Goal: Task Accomplishment & Management: Manage account settings

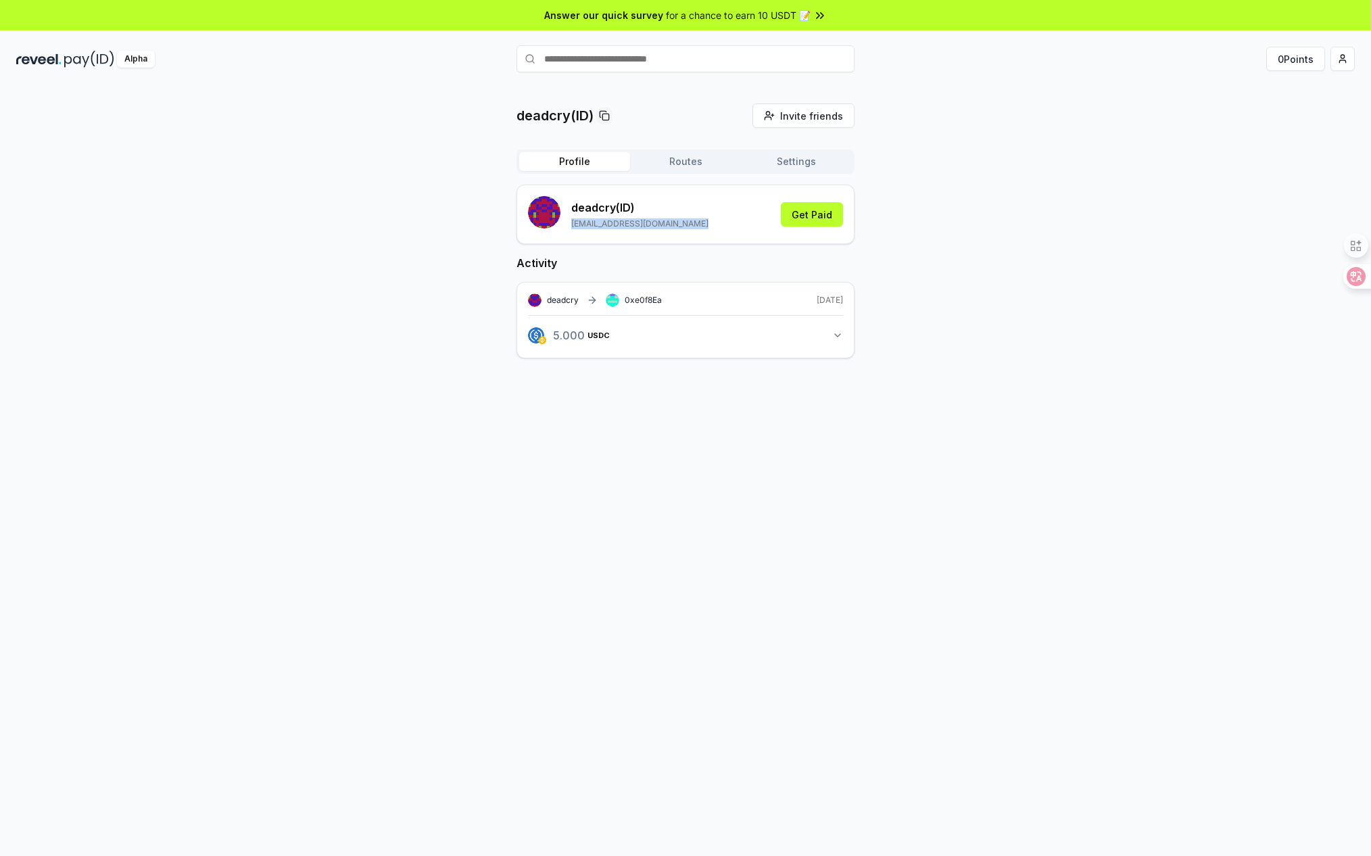
drag, startPoint x: 573, startPoint y: 225, endPoint x: 769, endPoint y: 231, distance: 196.1
click at [769, 231] on div "deadcry (ID) [EMAIL_ADDRESS][DOMAIN_NAME] Get Paid" at bounding box center [685, 214] width 315 height 37
copy p "[EMAIL_ADDRESS][DOMAIN_NAME]"
click at [1053, 140] on div "deadcry(ID) Invite friends Invite Profile Routes Settings deadcry (ID) [EMAIL_A…" at bounding box center [685, 241] width 1339 height 277
click at [57, 53] on img at bounding box center [38, 59] width 45 height 17
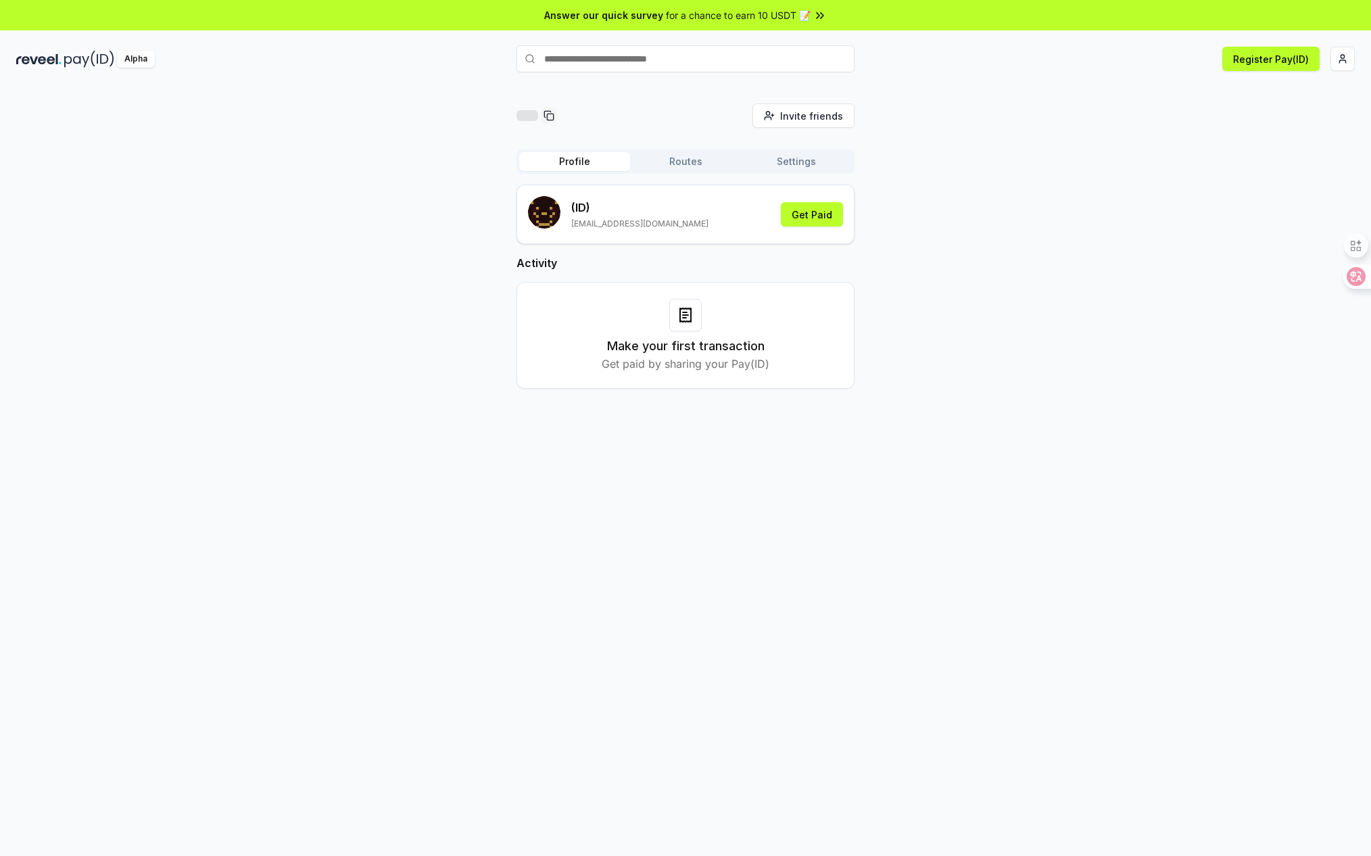
click at [674, 170] on button "Routes" at bounding box center [685, 161] width 111 height 19
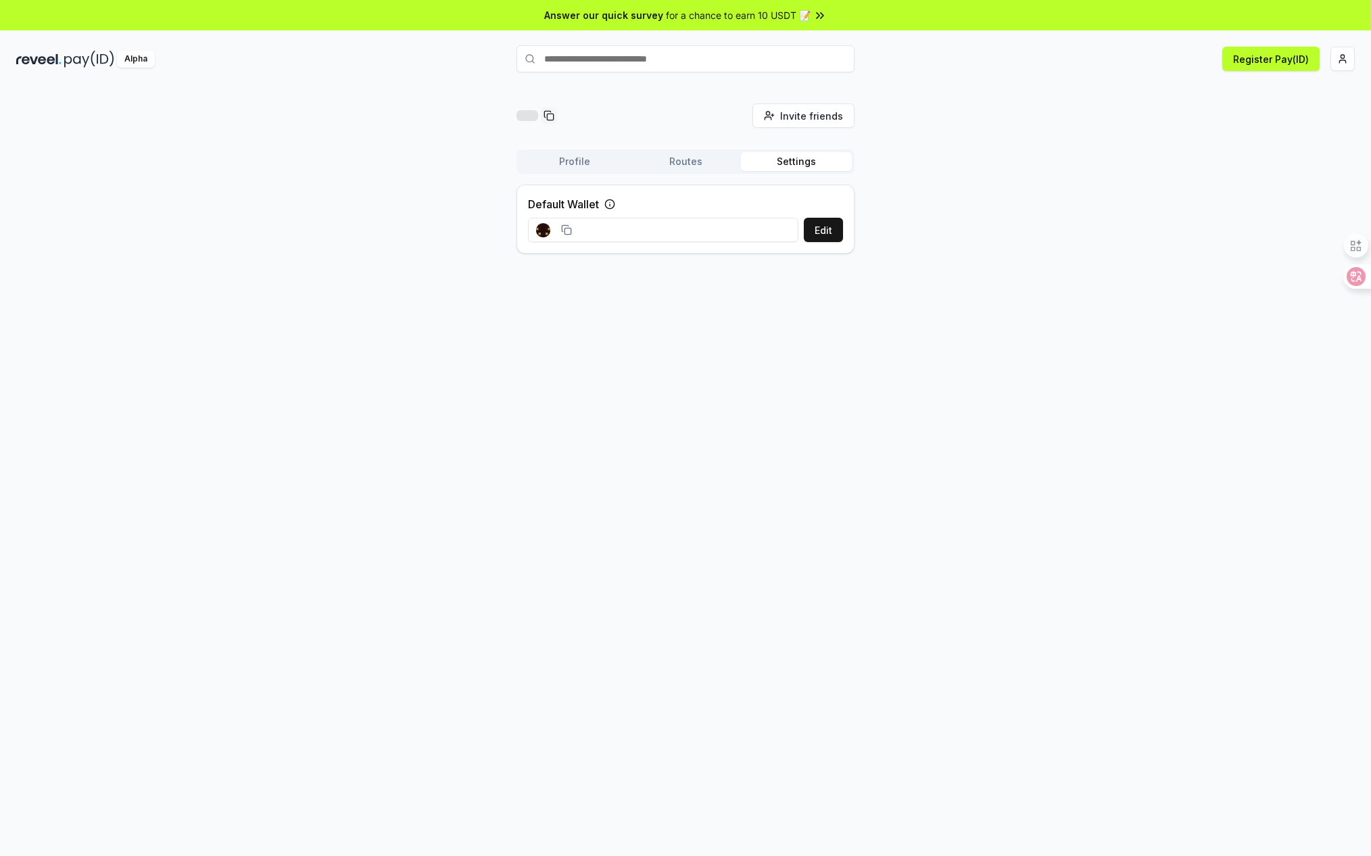
click at [790, 164] on button "Settings" at bounding box center [796, 161] width 111 height 19
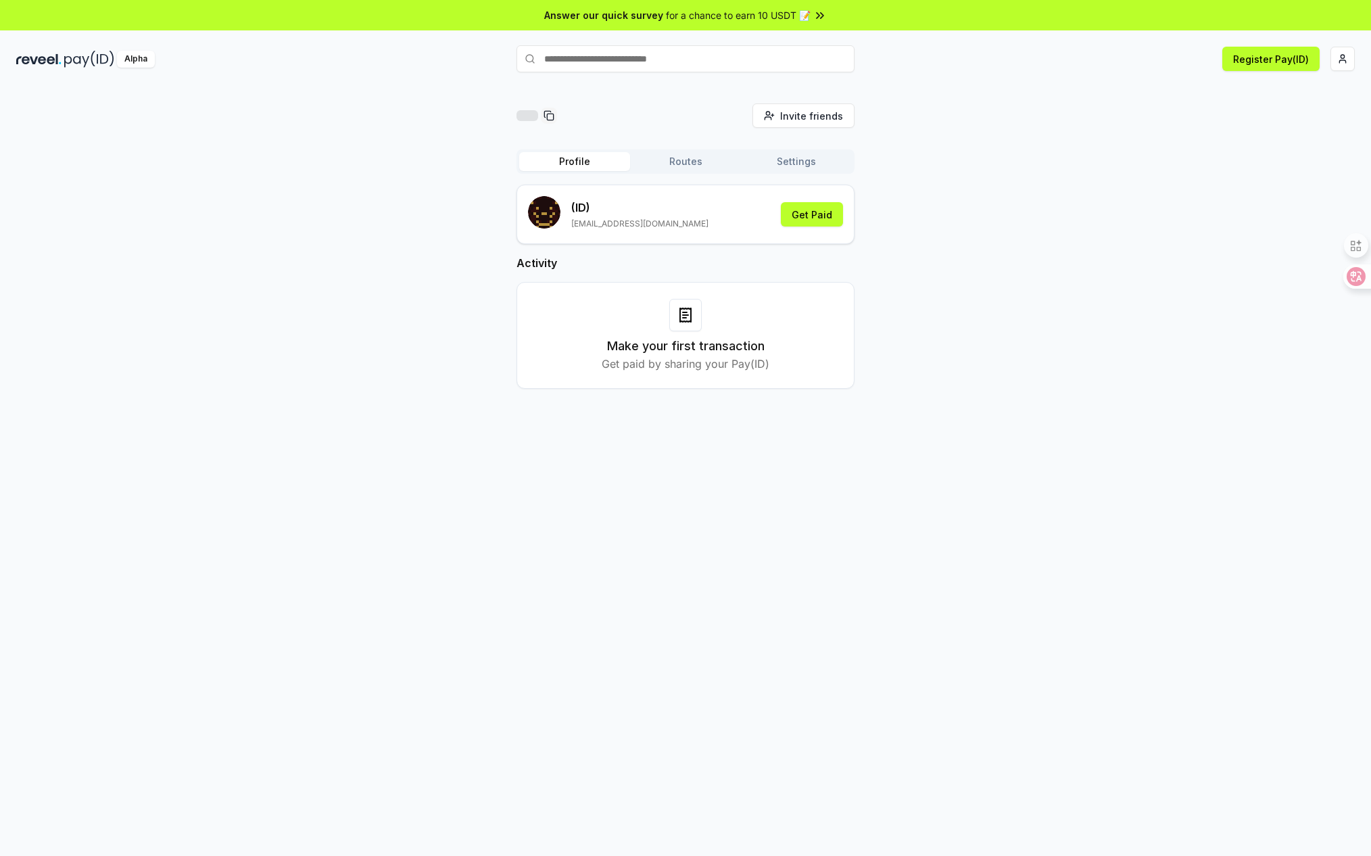
click at [572, 163] on button "Profile" at bounding box center [574, 161] width 111 height 19
click at [1246, 63] on button "Register Pay(ID)" at bounding box center [1270, 59] width 97 height 24
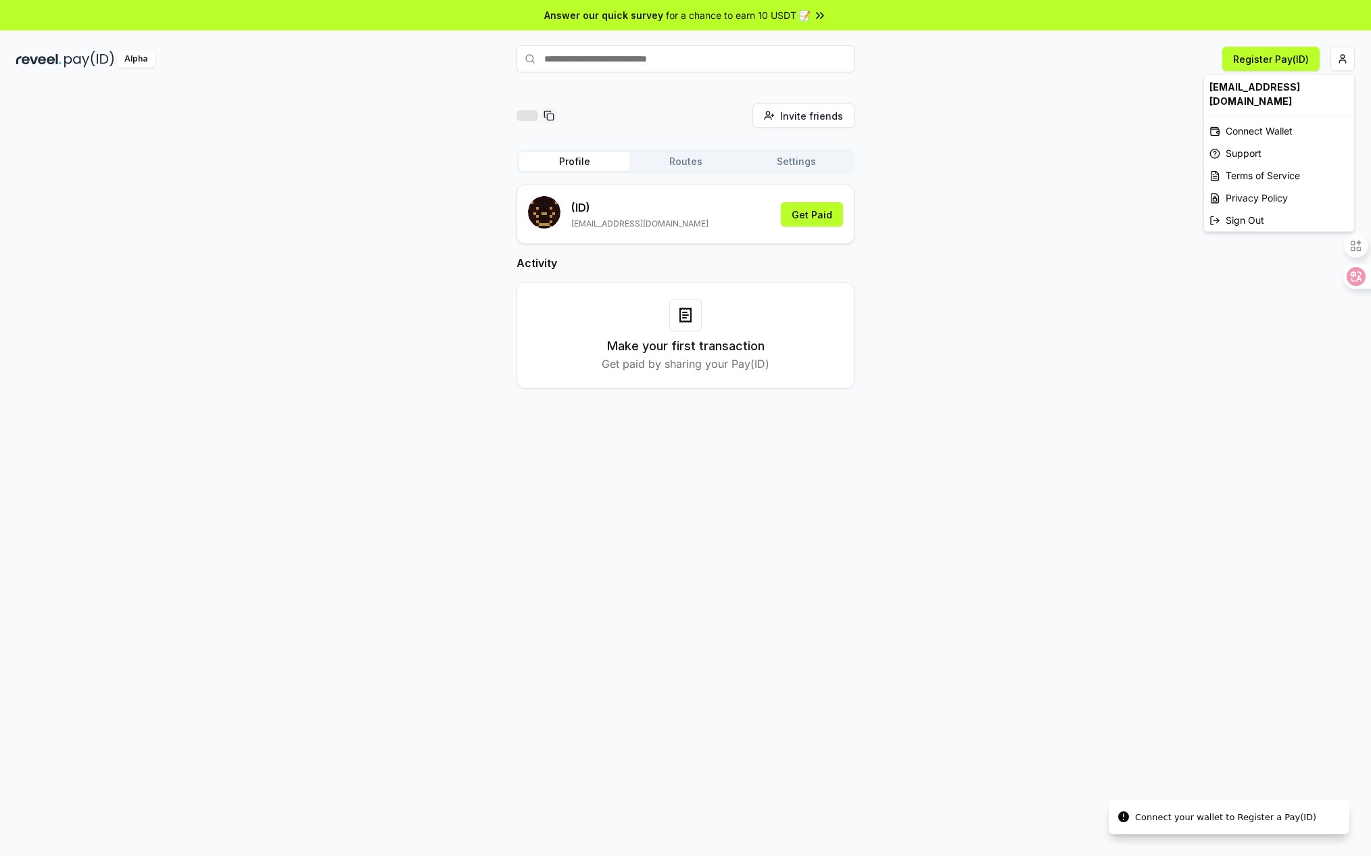
click at [1342, 62] on html "Answer our quick survey for a chance to earn 10 USDT 📝 Alpha Register Pay(ID) C…" at bounding box center [685, 428] width 1371 height 856
click at [1269, 120] on div "Connect Wallet" at bounding box center [1279, 131] width 150 height 22
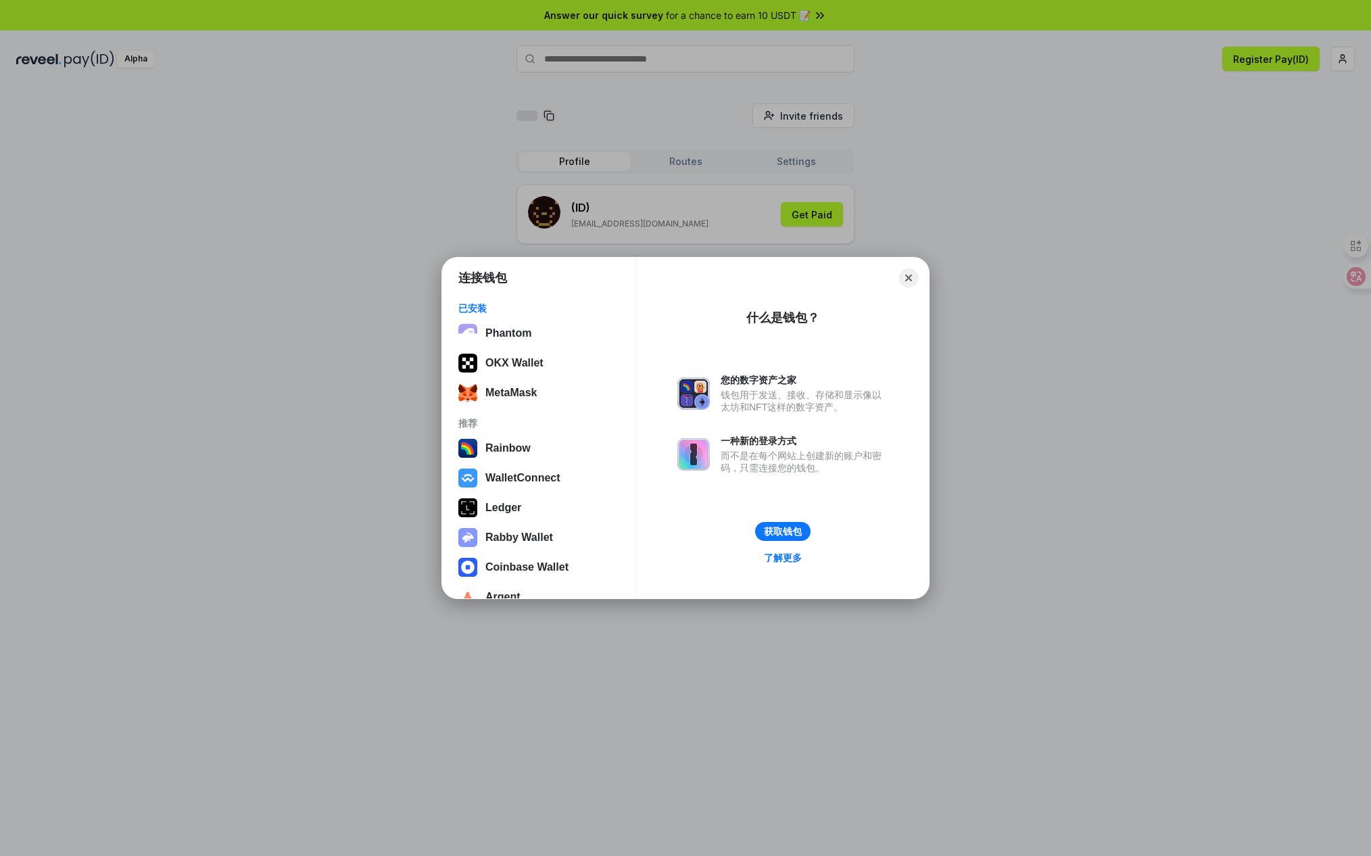
scroll to position [20, 0]
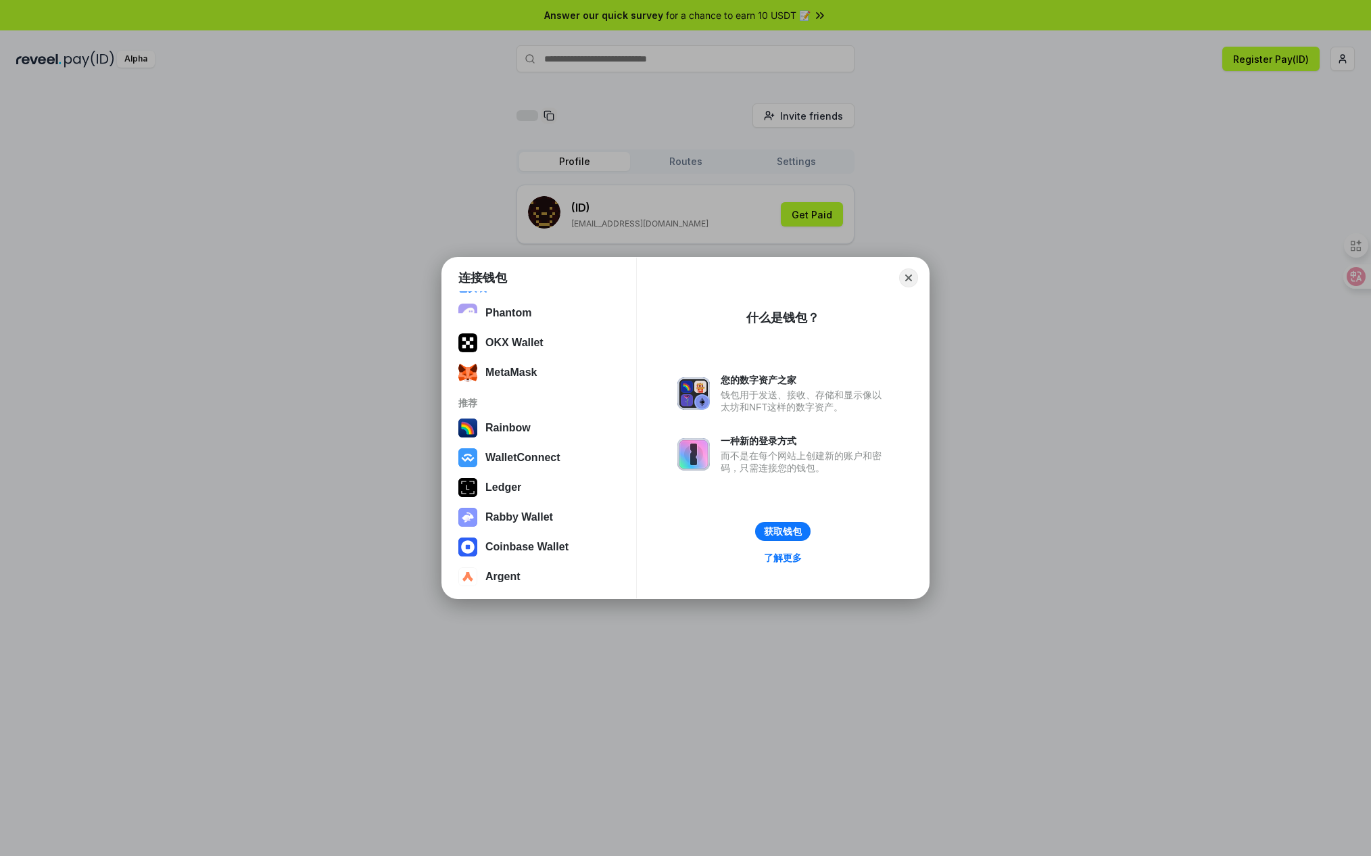
click at [526, 457] on button "WalletConnect" at bounding box center [539, 457] width 170 height 27
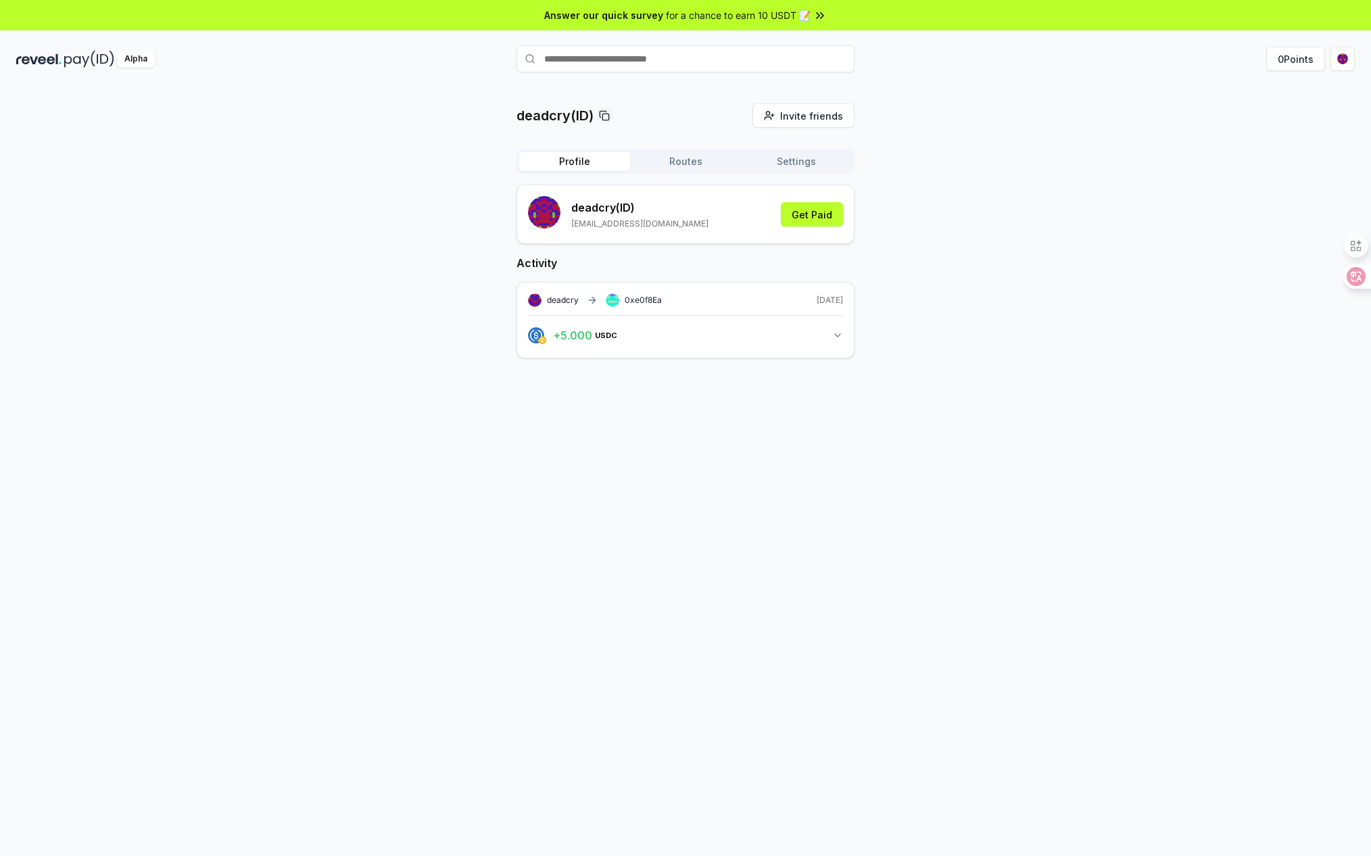
click at [834, 338] on icon "button" at bounding box center [837, 335] width 11 height 11
click at [687, 171] on div "Profile Routes Settings" at bounding box center [686, 161] width 338 height 24
click at [682, 160] on button "Routes" at bounding box center [685, 161] width 111 height 19
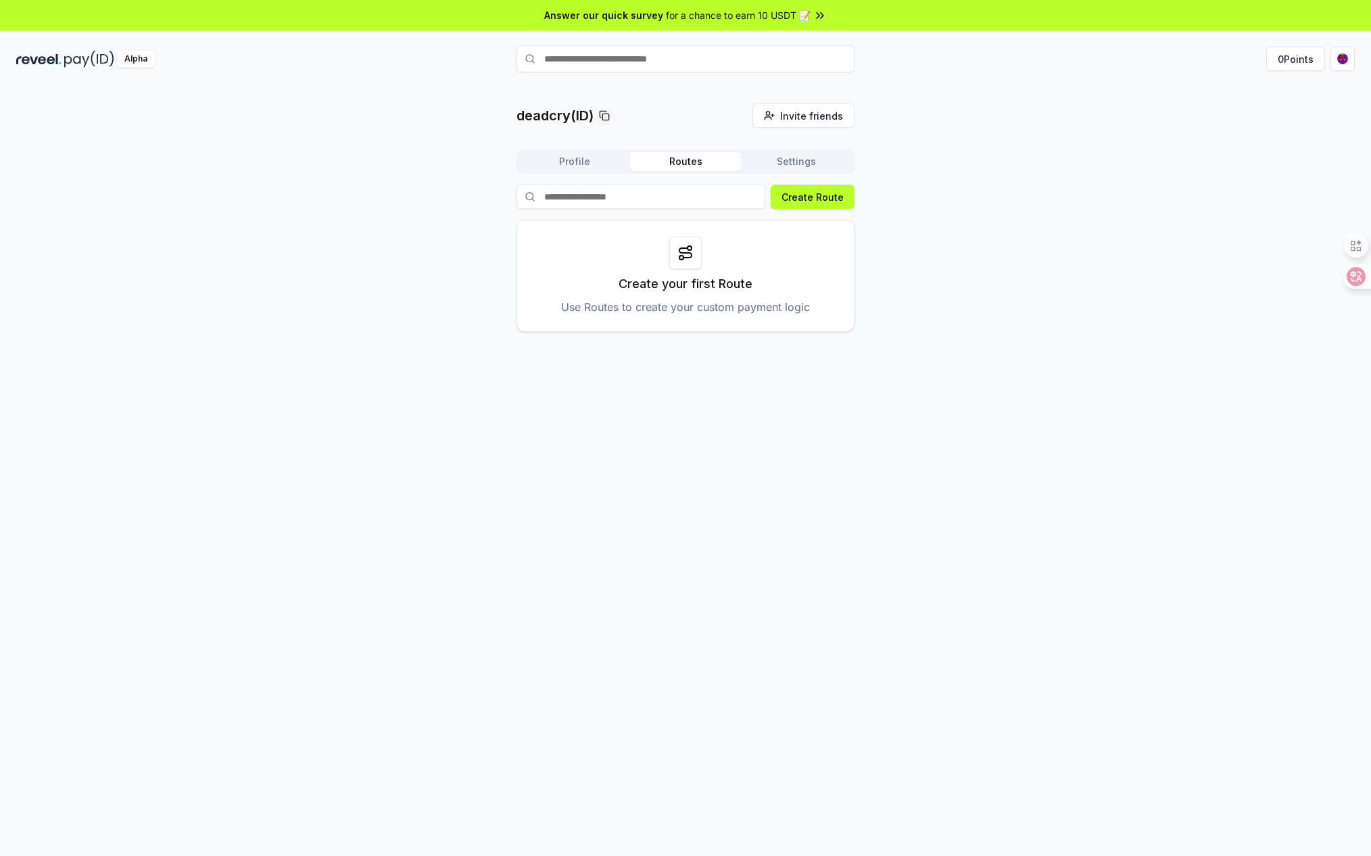
click at [787, 158] on button "Settings" at bounding box center [796, 161] width 111 height 19
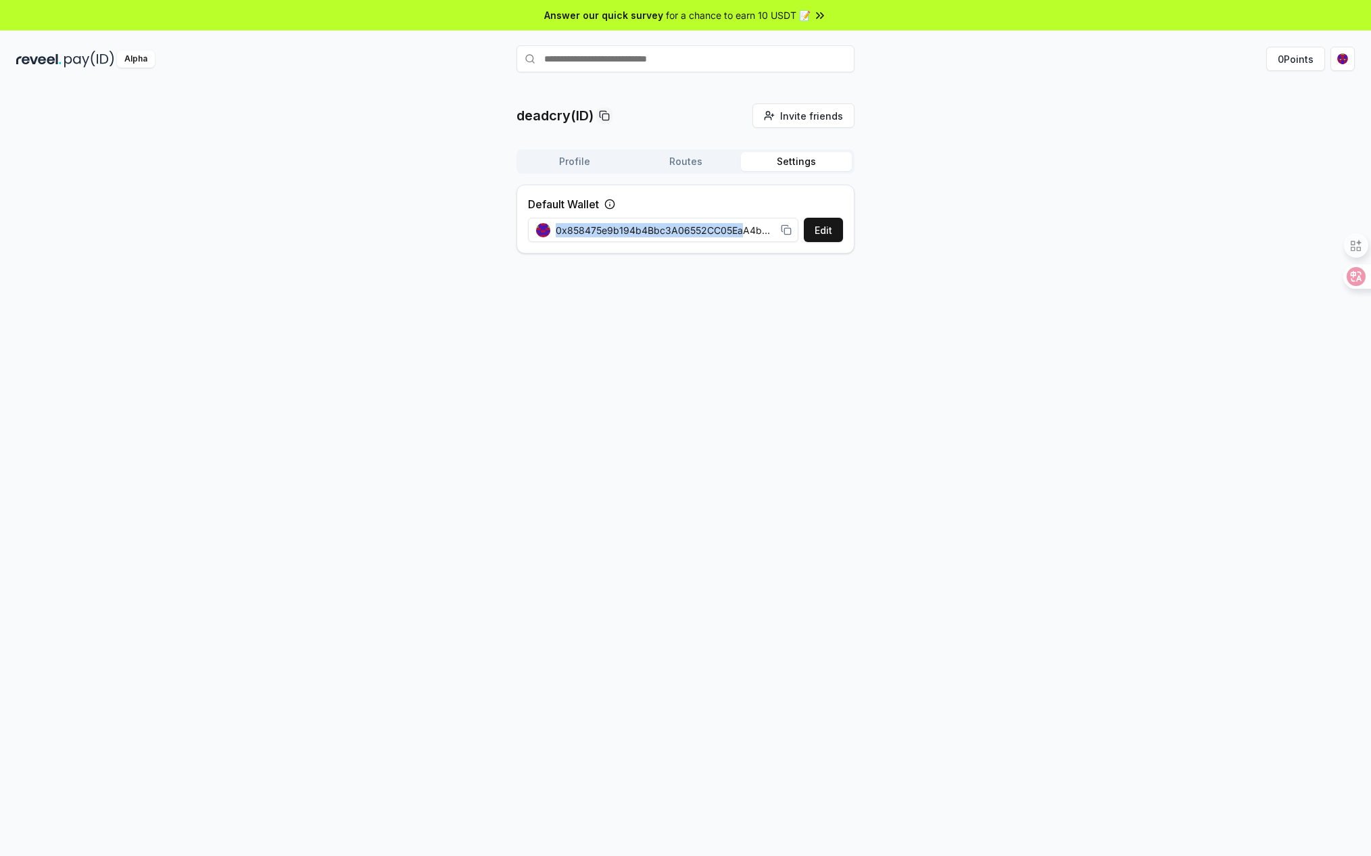
drag, startPoint x: 740, startPoint y: 226, endPoint x: 1105, endPoint y: 235, distance: 365.2
click at [1105, 235] on div "deadcry(ID) Invite friends Invite Profile Routes Settings Default Wallet Edit 0…" at bounding box center [685, 183] width 1339 height 161
drag, startPoint x: 751, startPoint y: 229, endPoint x: 772, endPoint y: 227, distance: 21.1
click at [772, 227] on span "0x858475e9b194b4Bbc3A06552CC05EaA4bdF8aB20" at bounding box center [666, 230] width 220 height 14
click at [767, 229] on span "0x858475e9b194b4Bbc3A06552CC05EaA4bdF8aB20" at bounding box center [666, 230] width 220 height 14
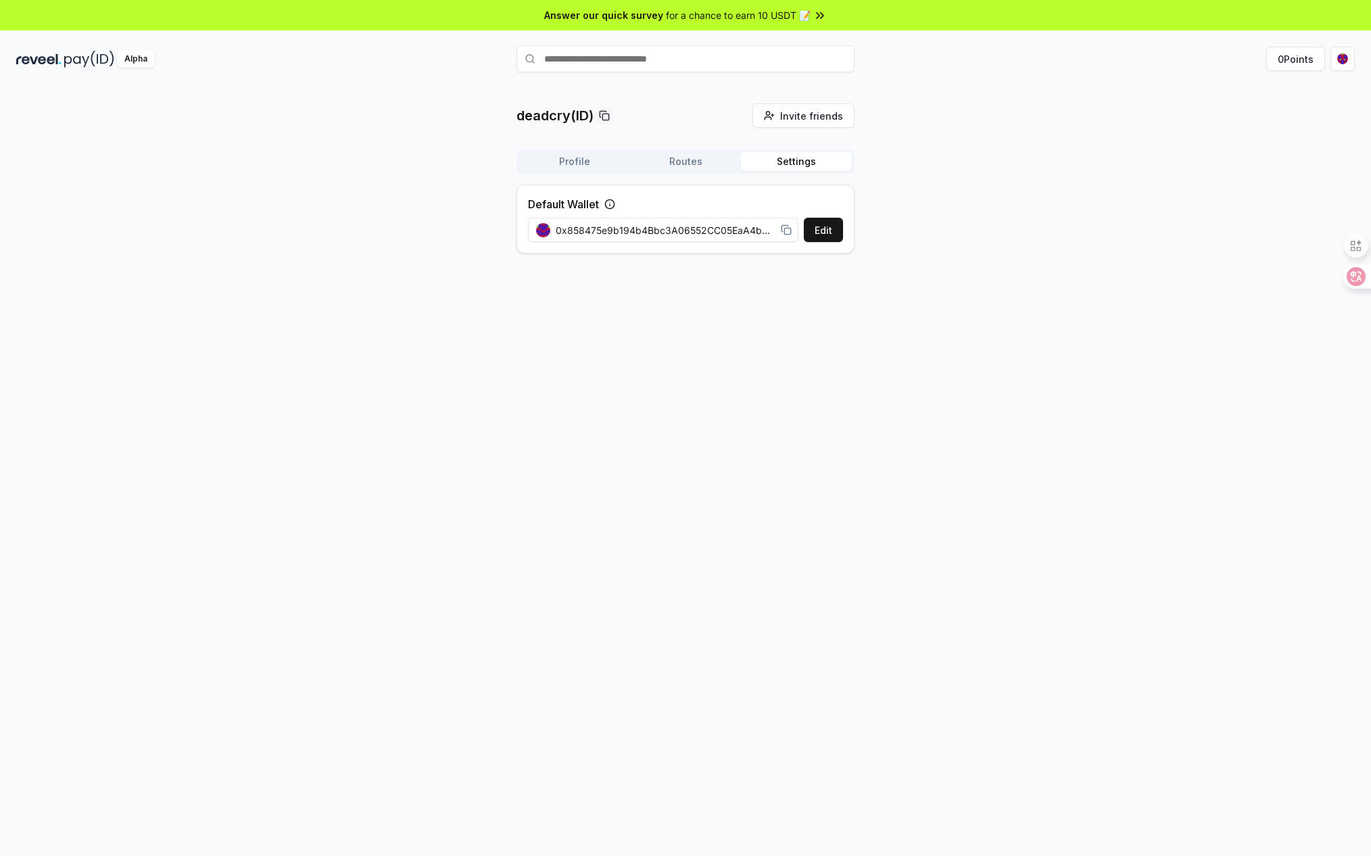
click at [818, 234] on button "Edit" at bounding box center [823, 230] width 39 height 24
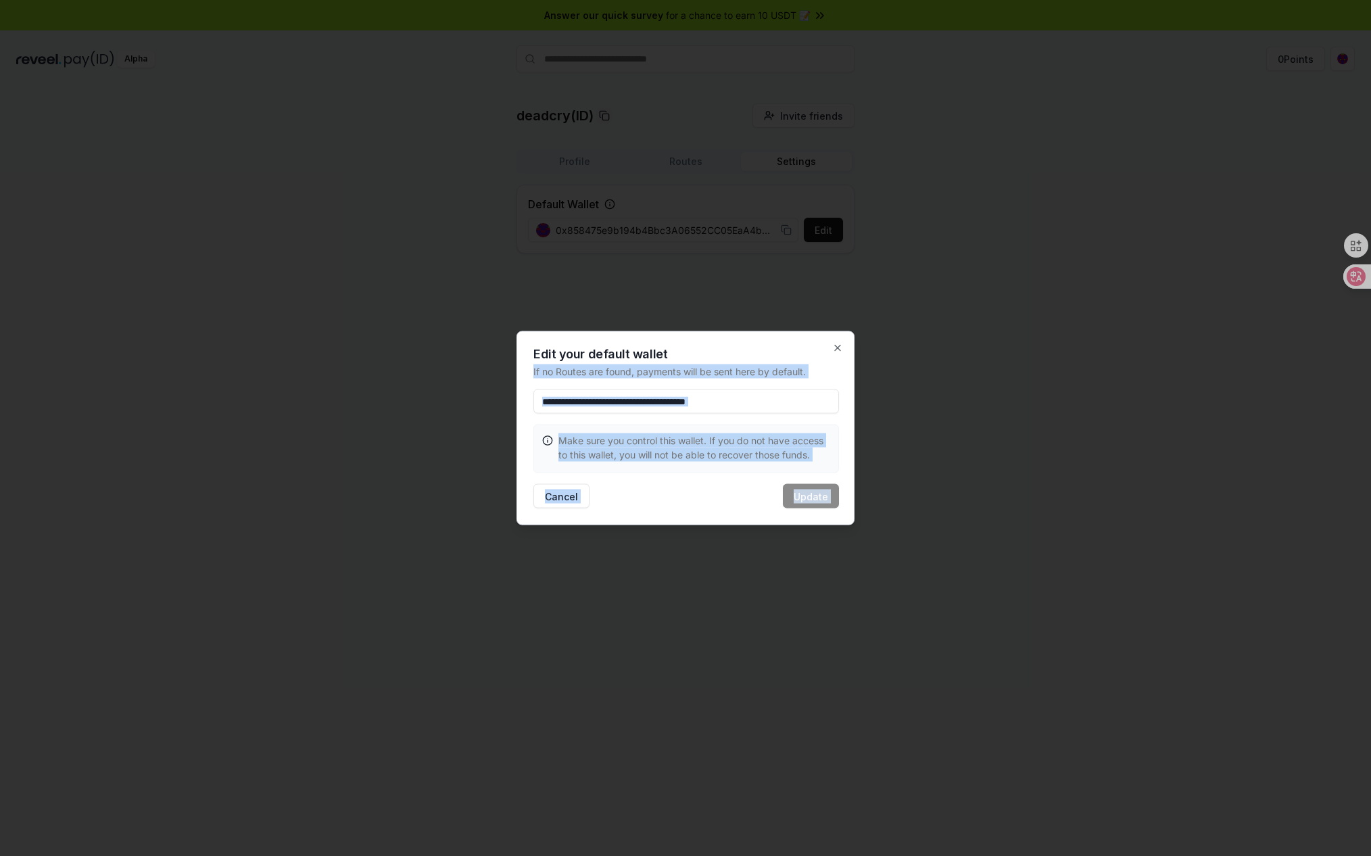
click at [842, 343] on div "**********" at bounding box center [686, 428] width 338 height 194
click at [838, 347] on icon "button" at bounding box center [837, 347] width 5 height 5
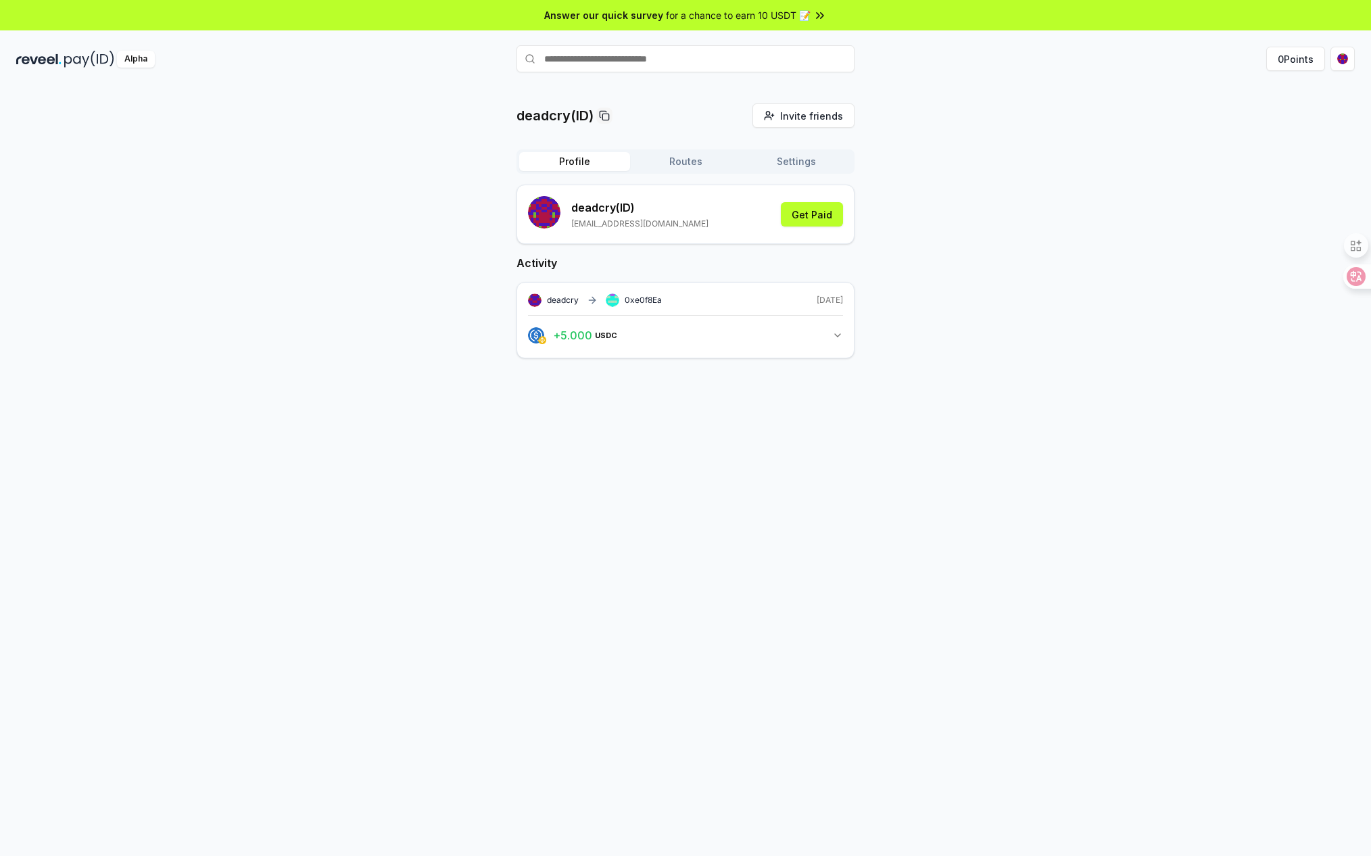
click at [552, 153] on button "Profile" at bounding box center [574, 161] width 111 height 19
click at [1337, 62] on html "Answer our quick survey for a chance to earn 10 USDT 📝 Alpha 0 Points deadcry(I…" at bounding box center [685, 428] width 1371 height 856
click at [1278, 114] on span "0xe0f8EabF8629 ..." at bounding box center [1279, 112] width 87 height 14
click at [1091, 122] on html "Answer our quick survey for a chance to earn 10 USDT 📝 Alpha 0 Points deadcry(I…" at bounding box center [685, 428] width 1371 height 856
click at [59, 62] on img at bounding box center [38, 59] width 45 height 17
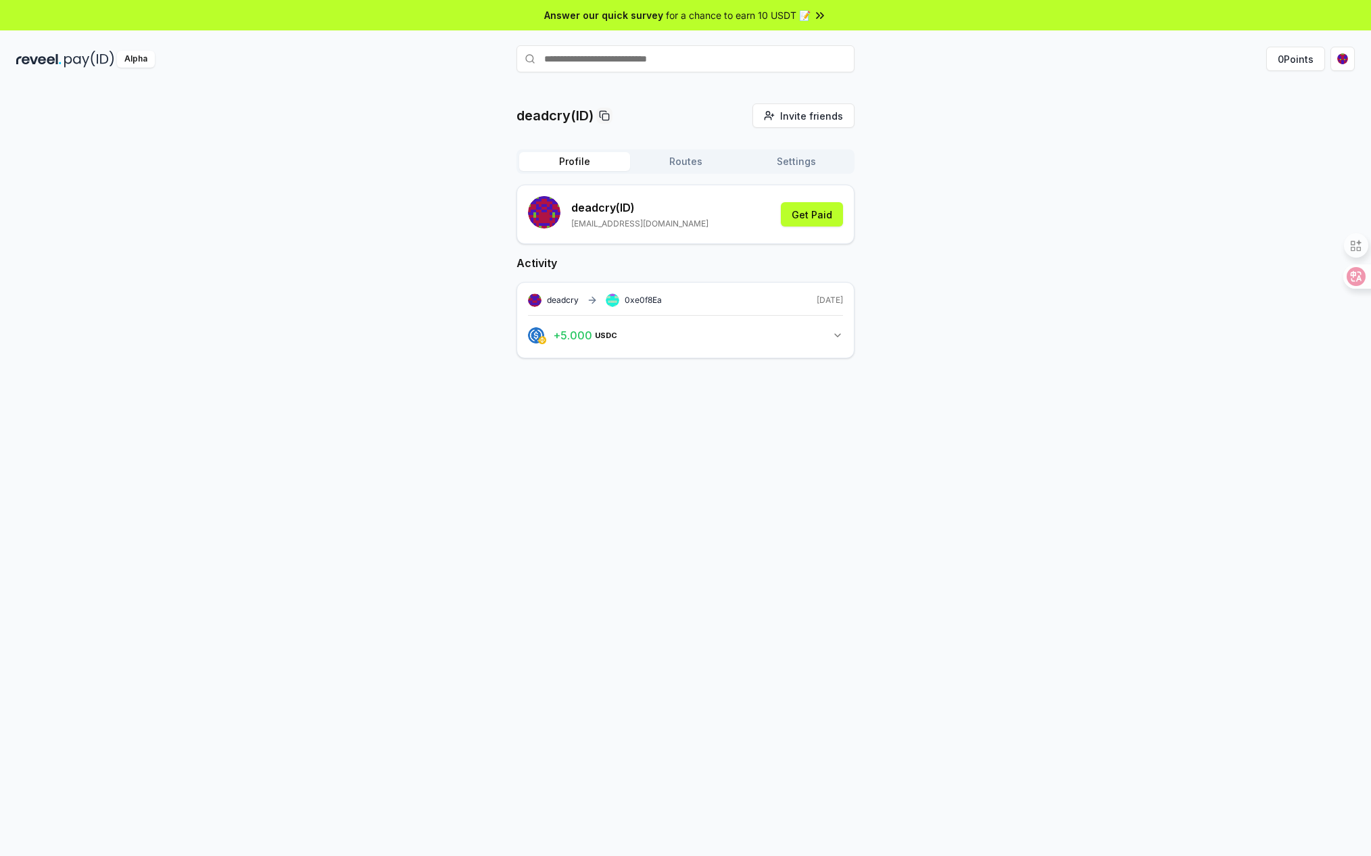
click at [809, 165] on button "Settings" at bounding box center [796, 161] width 111 height 19
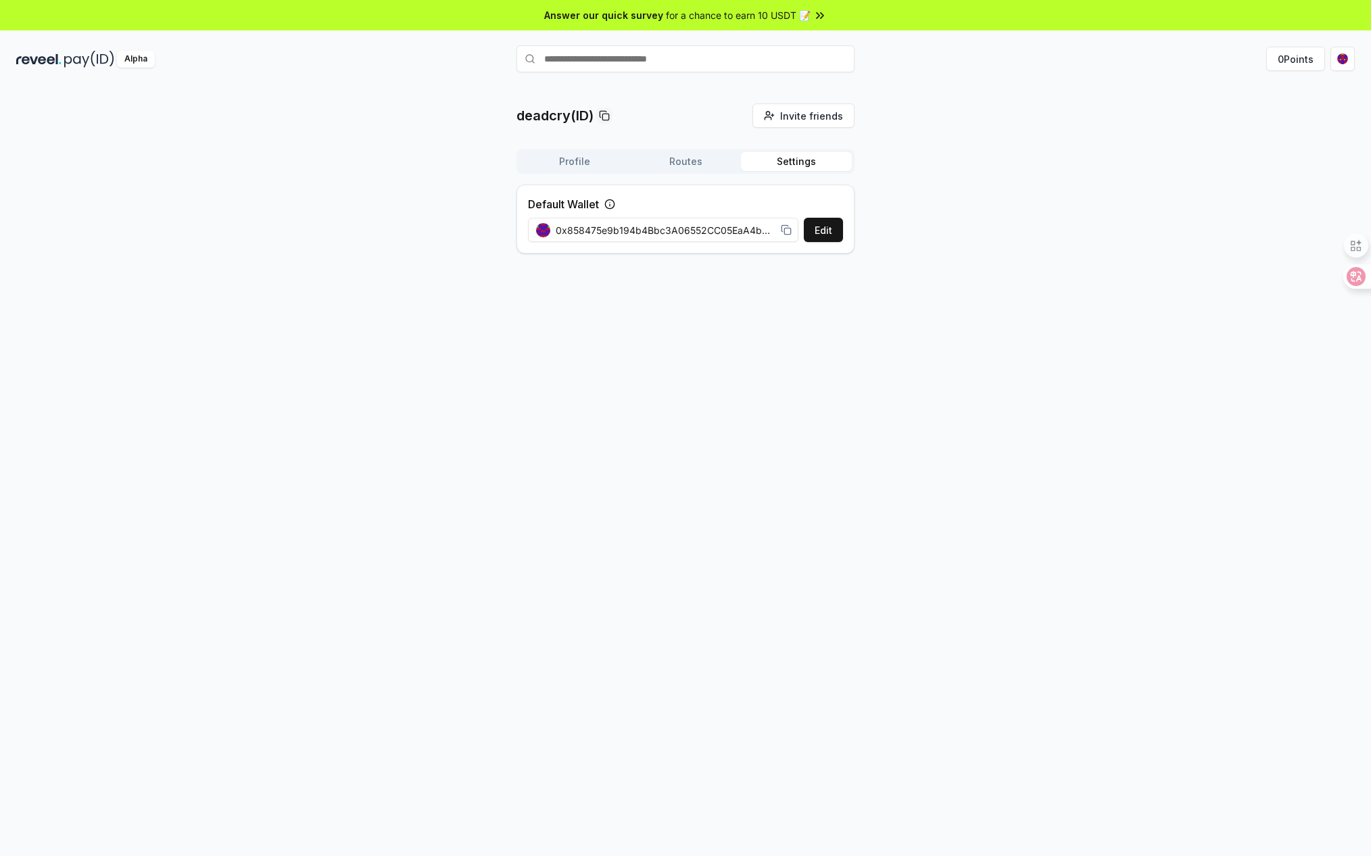
click at [695, 160] on button "Routes" at bounding box center [685, 161] width 111 height 19
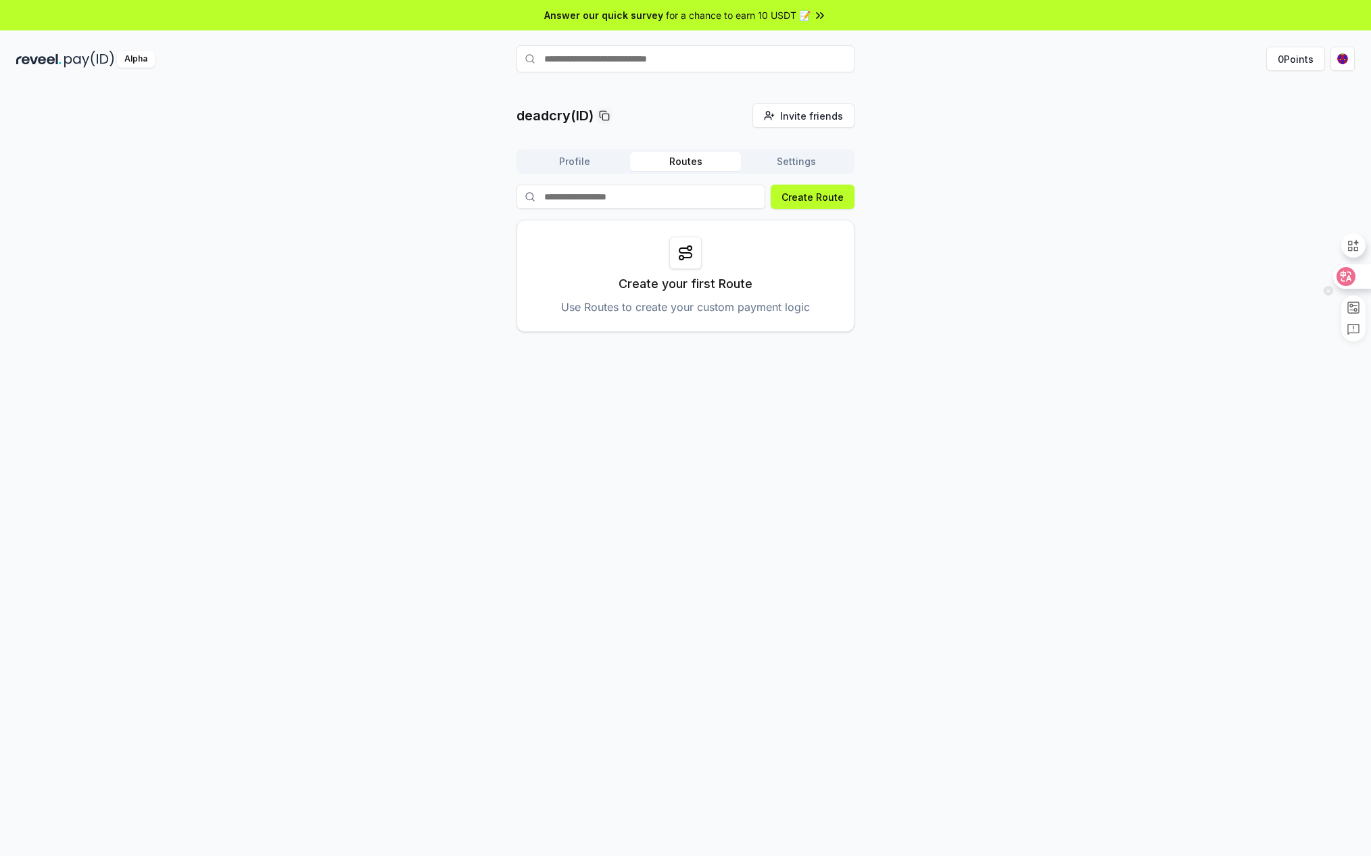
click at [1348, 277] on icon at bounding box center [1346, 276] width 11 height 11
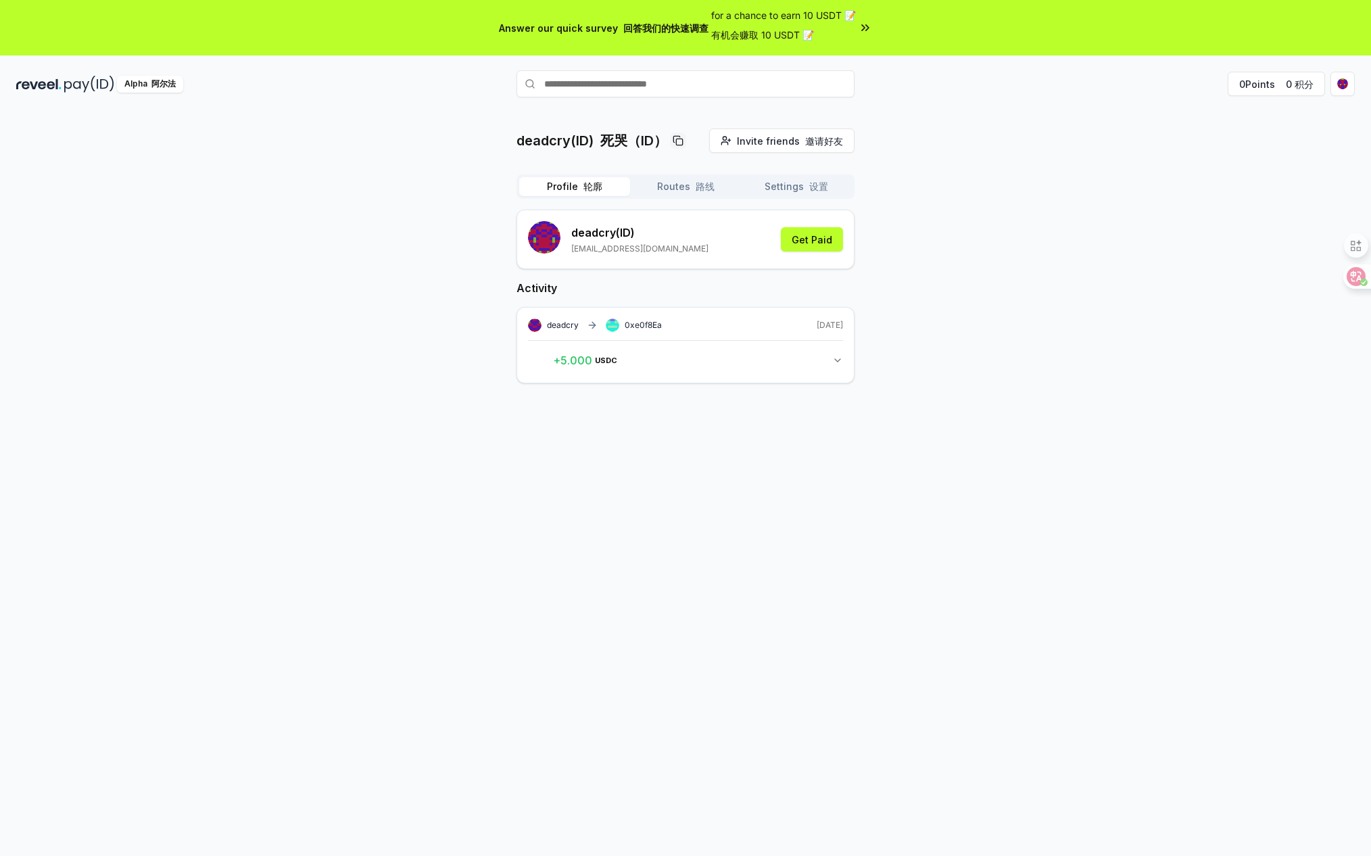
click at [550, 181] on button "Profile 轮廓" at bounding box center [574, 186] width 111 height 19
click at [704, 354] on button "+ 5.000 USDC 5 USDC" at bounding box center [685, 360] width 315 height 23
click at [1291, 88] on font "0 积分" at bounding box center [1300, 83] width 28 height 11
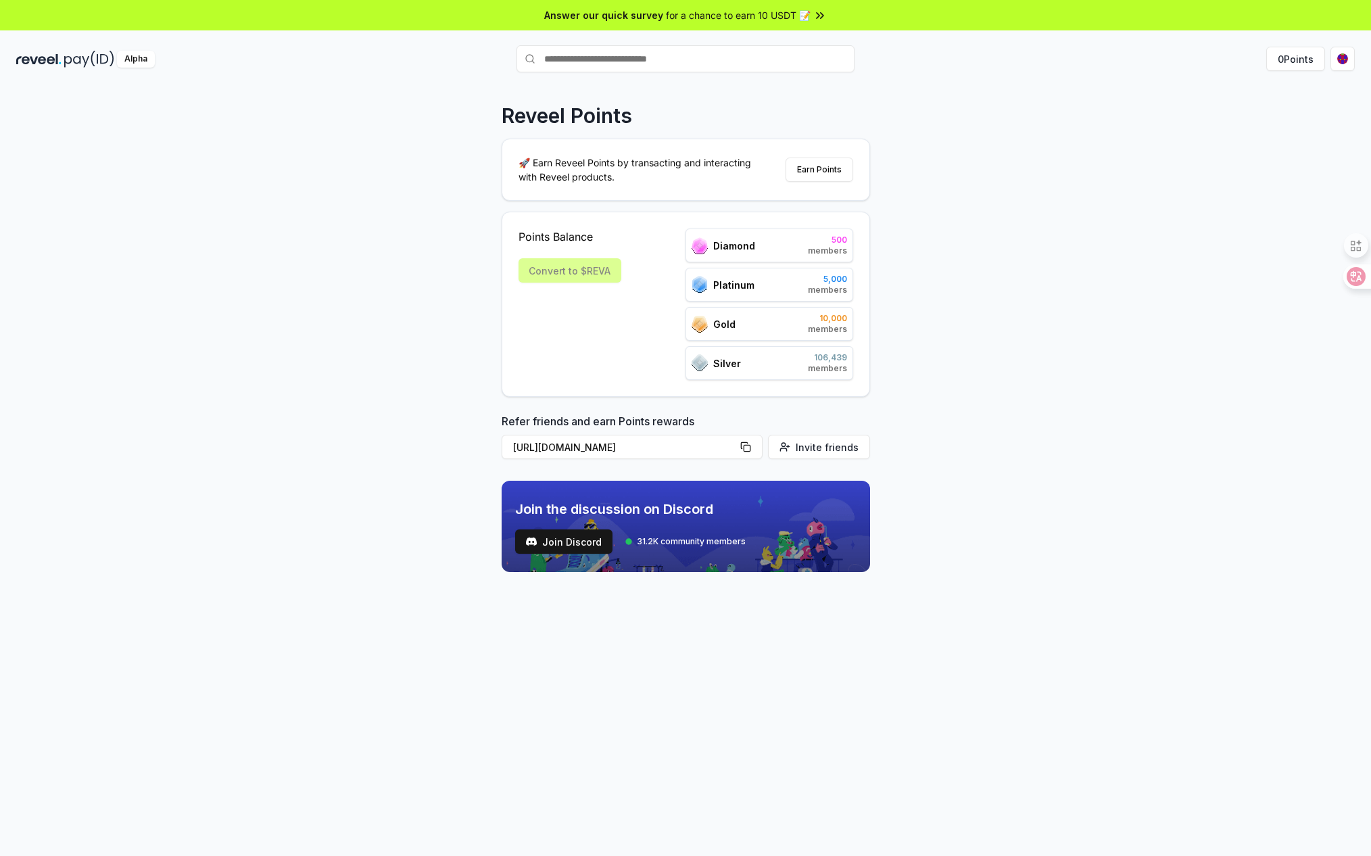
click at [1339, 62] on html "Answer our quick survey for a chance to earn 10 USDT 📝 Alpha 0 Points Reveel Po…" at bounding box center [685, 428] width 1371 height 856
click at [1277, 170] on div "Disconnect Wallet" at bounding box center [1279, 169] width 150 height 22
click at [1343, 59] on html "Answer our quick survey for a chance to earn 10 USDT 📝 Alpha 0 Points Reveel Po…" at bounding box center [685, 428] width 1371 height 856
click at [1287, 169] on div "Disconnect Wallet" at bounding box center [1279, 169] width 150 height 22
click at [1339, 59] on html "Answer our quick survey for a chance to earn 10 USDT 📝 Alpha 0 Points Reveel Po…" at bounding box center [685, 428] width 1371 height 856
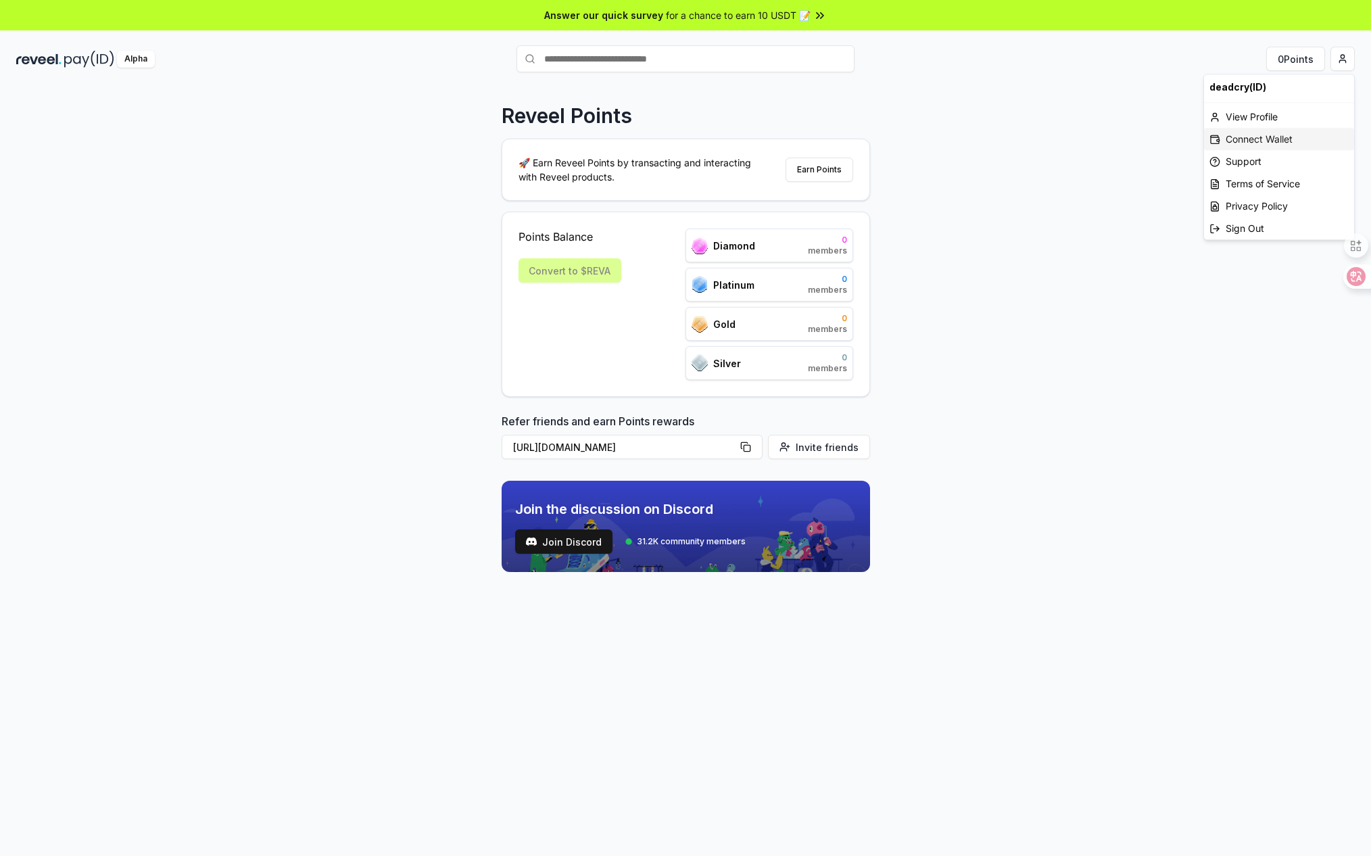
click at [1270, 137] on div "Connect Wallet" at bounding box center [1279, 139] width 150 height 22
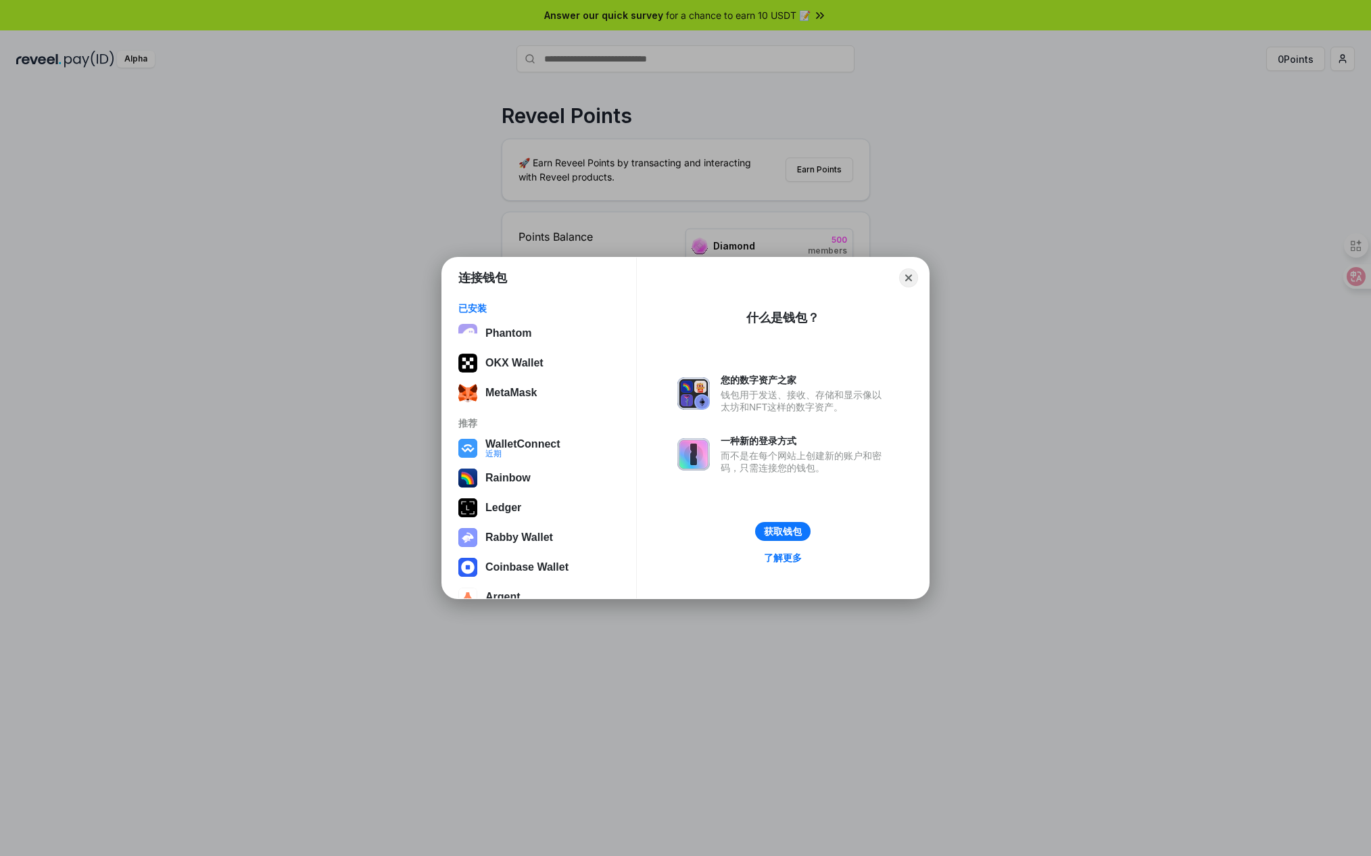
click at [508, 447] on button "WalletConnect 近期" at bounding box center [539, 448] width 170 height 27
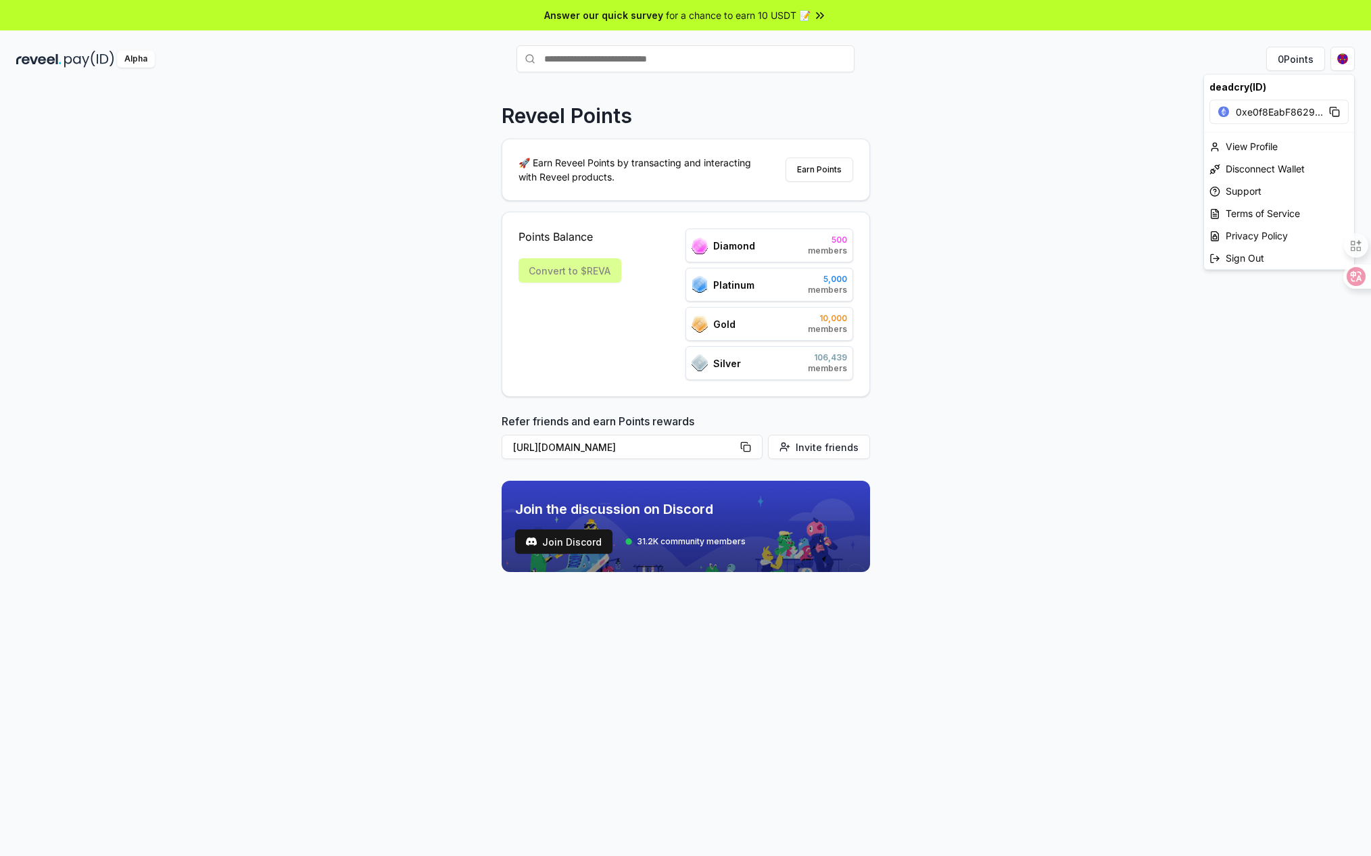
click at [1335, 57] on html "Answer our quick survey for a chance to earn 10 USDT 📝 Alpha 0 Points Reveel Po…" at bounding box center [685, 428] width 1371 height 856
click at [1241, 110] on span "0xe0f8EabF8629 ..." at bounding box center [1279, 112] width 87 height 14
click at [1222, 112] on icon at bounding box center [1223, 112] width 3 height 3
click at [1270, 113] on span "0xe0f8EabF8629 ..." at bounding box center [1279, 112] width 87 height 14
click at [1246, 143] on div "View Profile" at bounding box center [1279, 146] width 150 height 22
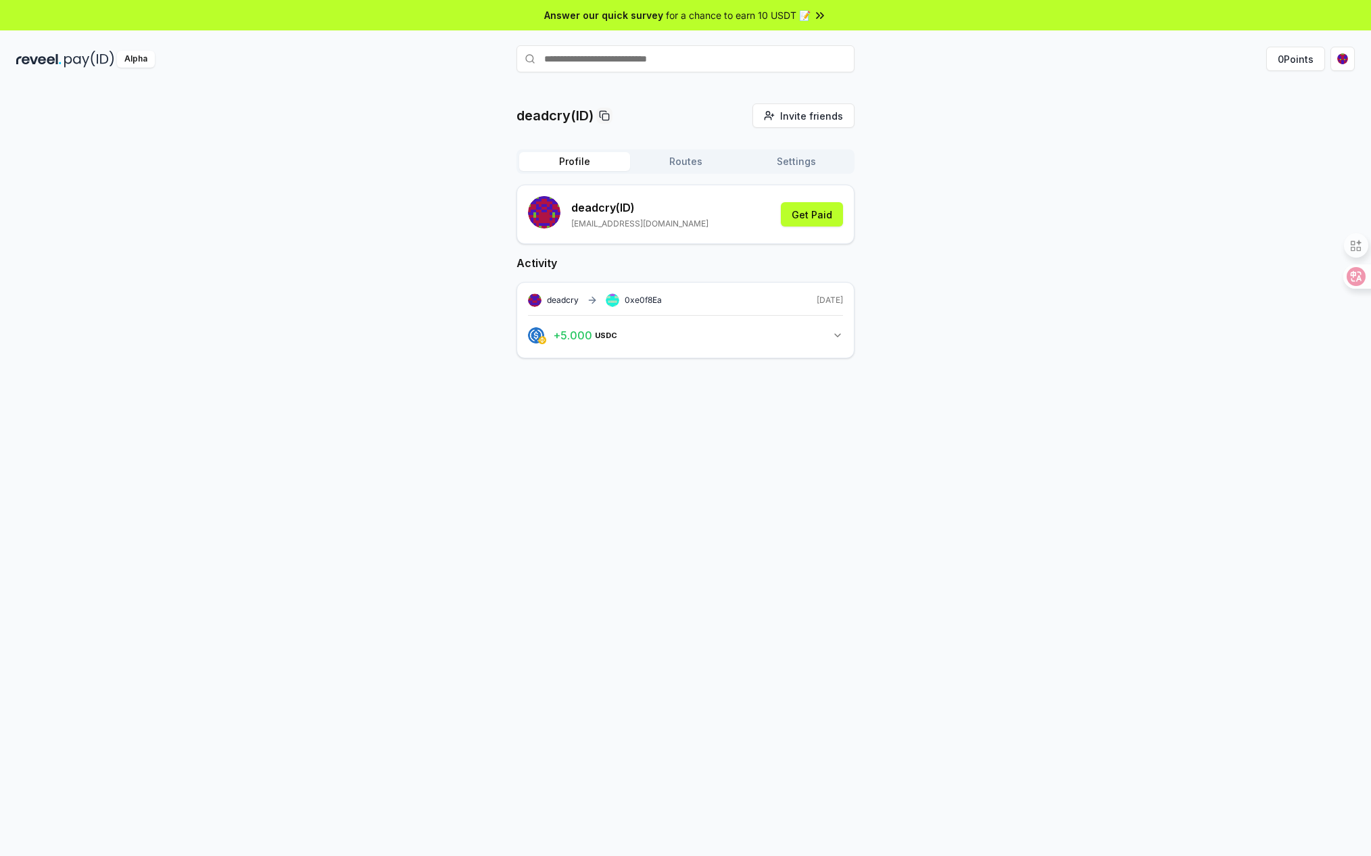
click at [1341, 63] on html "Answer our quick survey for a chance to earn 10 USDT 📝 Alpha 0 Points deadcry(I…" at bounding box center [685, 428] width 1371 height 856
click at [1275, 213] on div "Terms of Service" at bounding box center [1279, 213] width 150 height 22
click at [832, 333] on button "+ 6.000 USDC 6 USDC" at bounding box center [685, 335] width 315 height 23
click at [687, 377] on span "0xe0f8EabF" at bounding box center [696, 380] width 59 height 8
click at [636, 302] on span "0xe0f8Ea" at bounding box center [643, 300] width 37 height 10
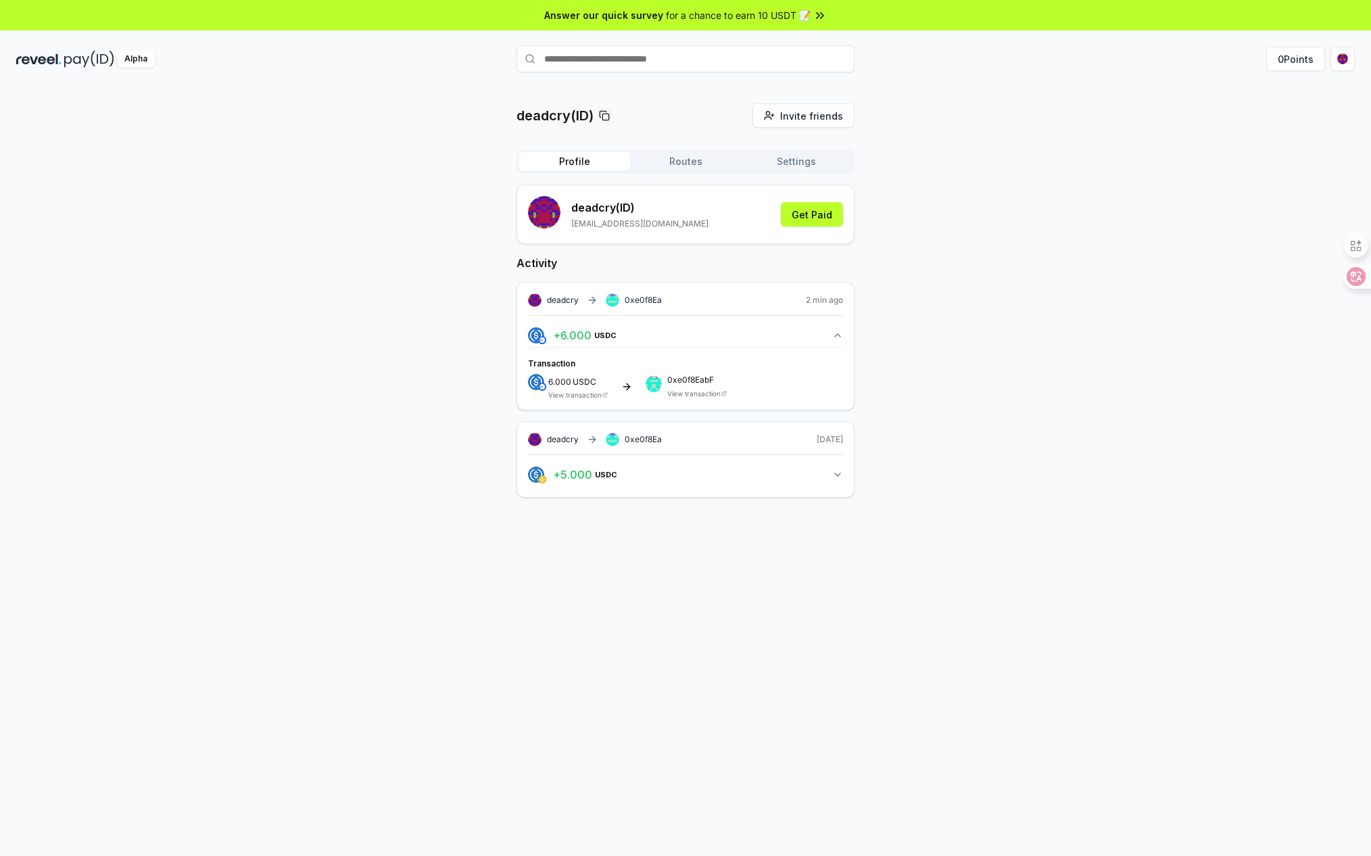
click at [836, 463] on button "+ 5.000 USDC 5 USDC" at bounding box center [685, 474] width 315 height 23
